Goal: Check status

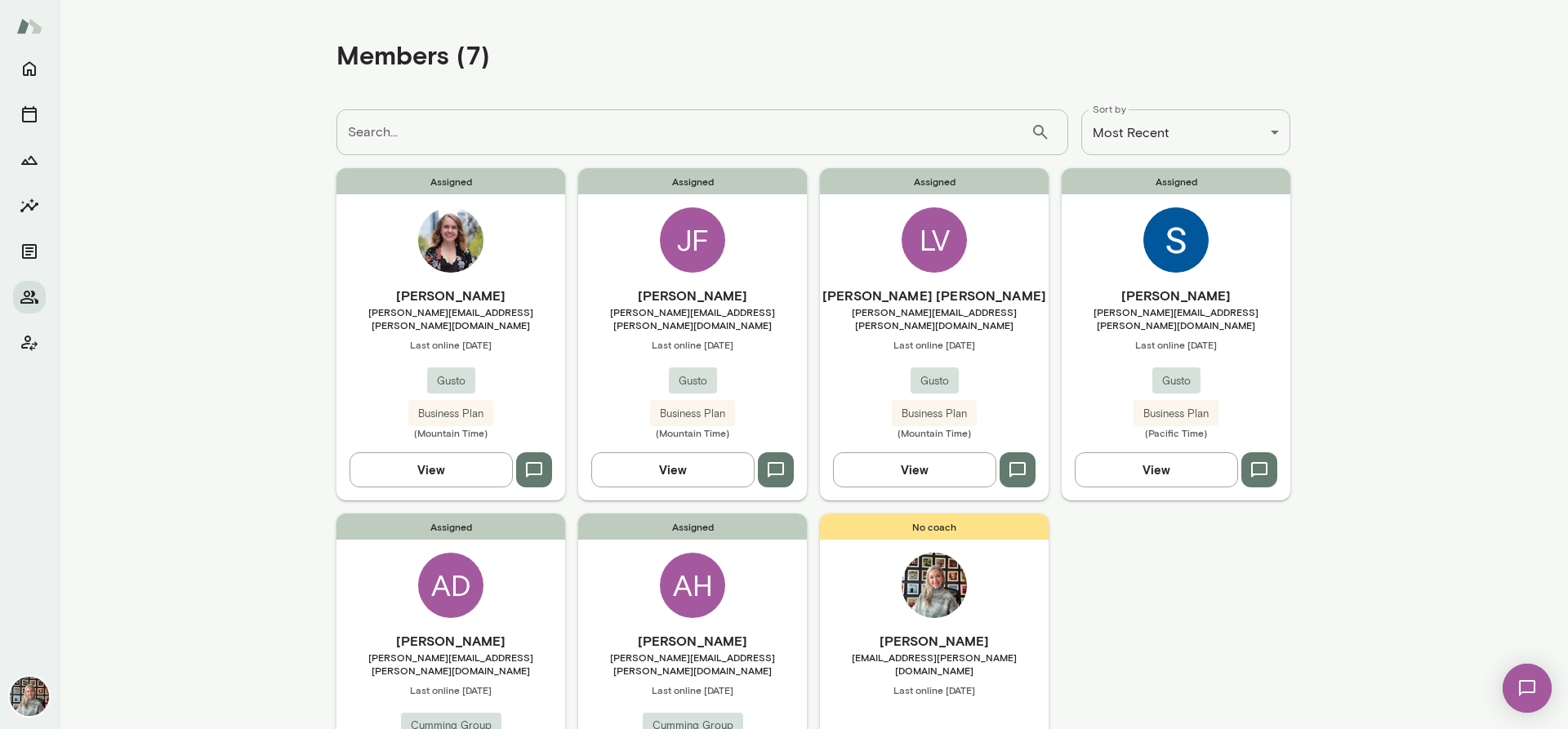
click at [1091, 452] on button "View" at bounding box center [1157, 469] width 164 height 34
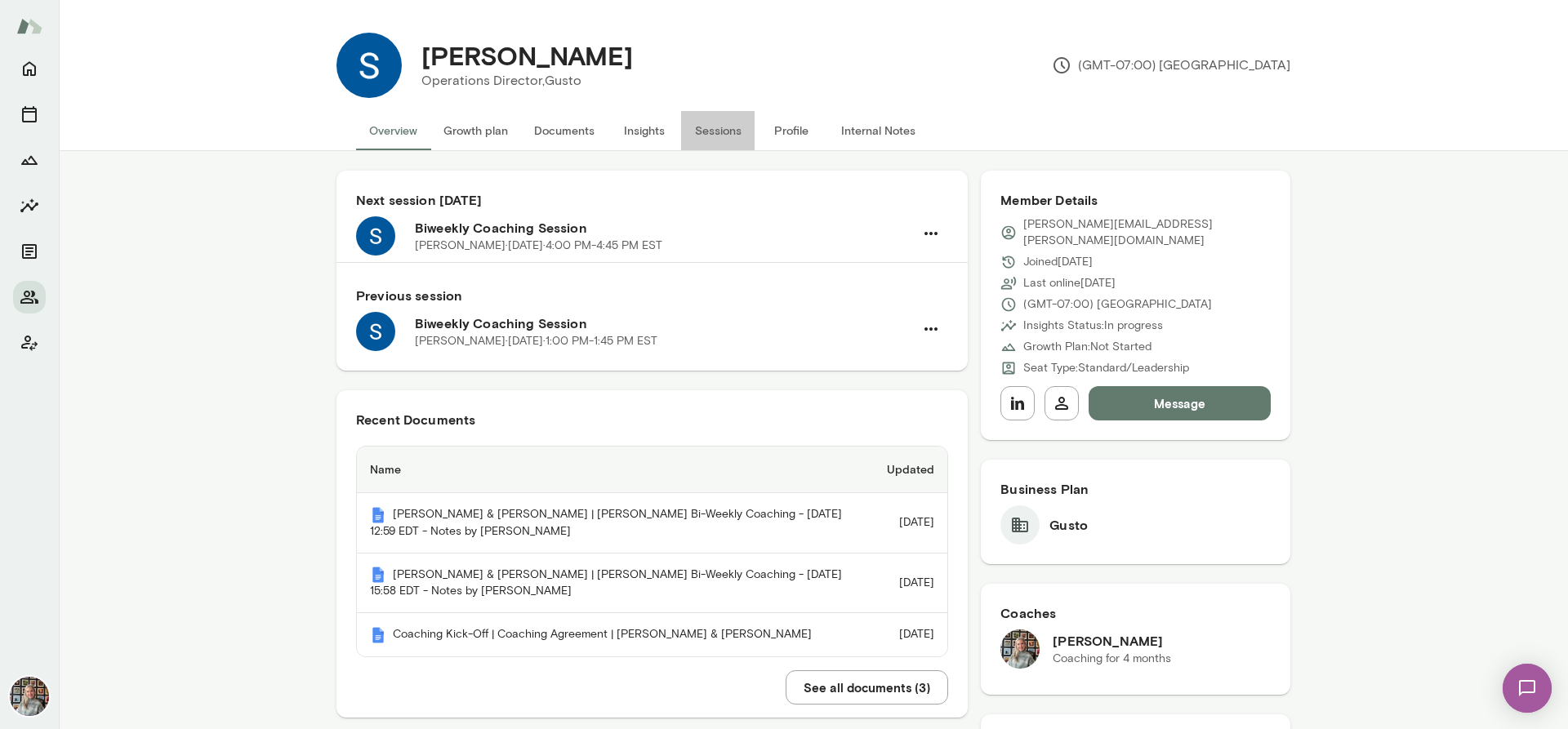
click at [715, 128] on button "Sessions" at bounding box center [718, 131] width 74 height 40
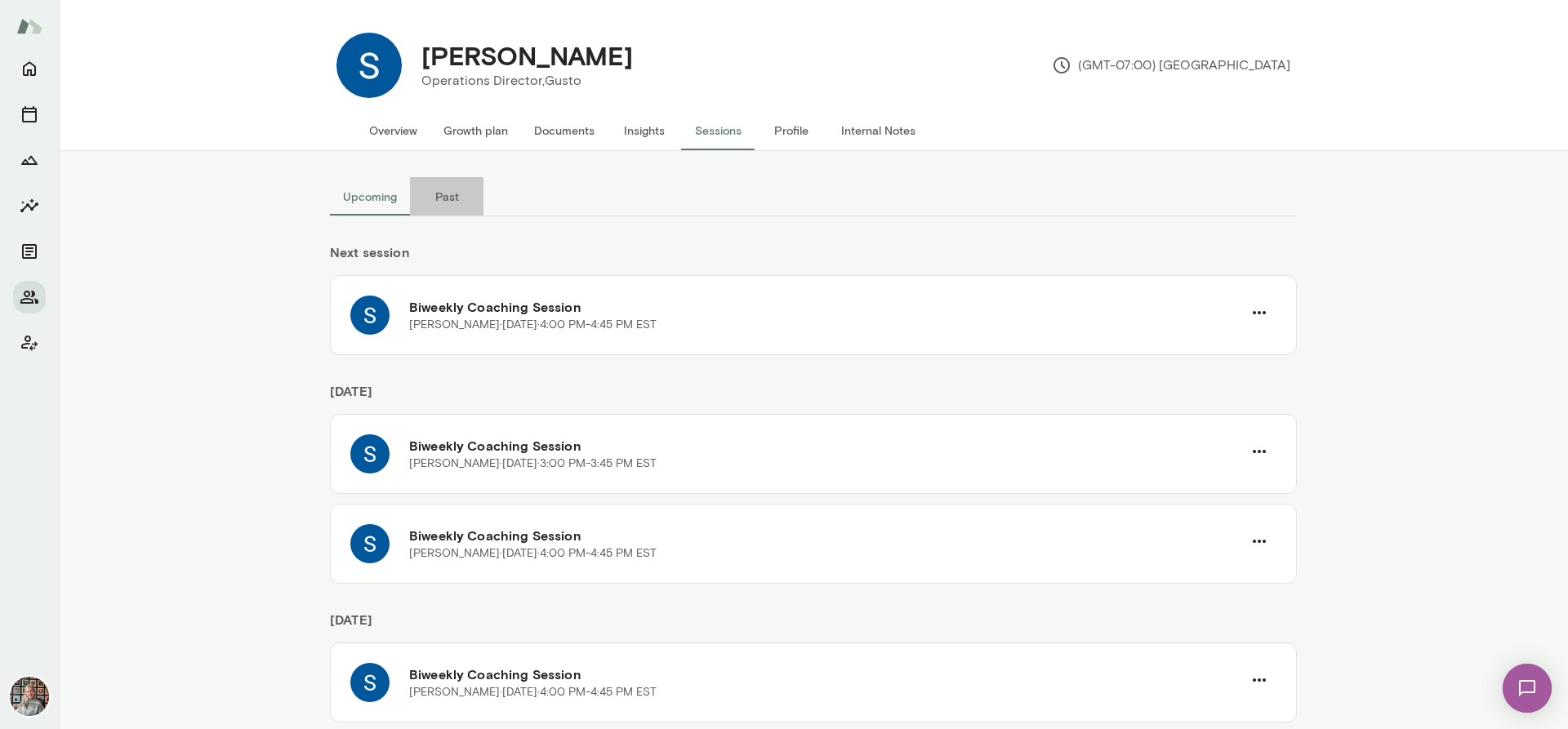
click at [439, 198] on button "Past" at bounding box center [447, 197] width 74 height 40
